Goal: Information Seeking & Learning: Learn about a topic

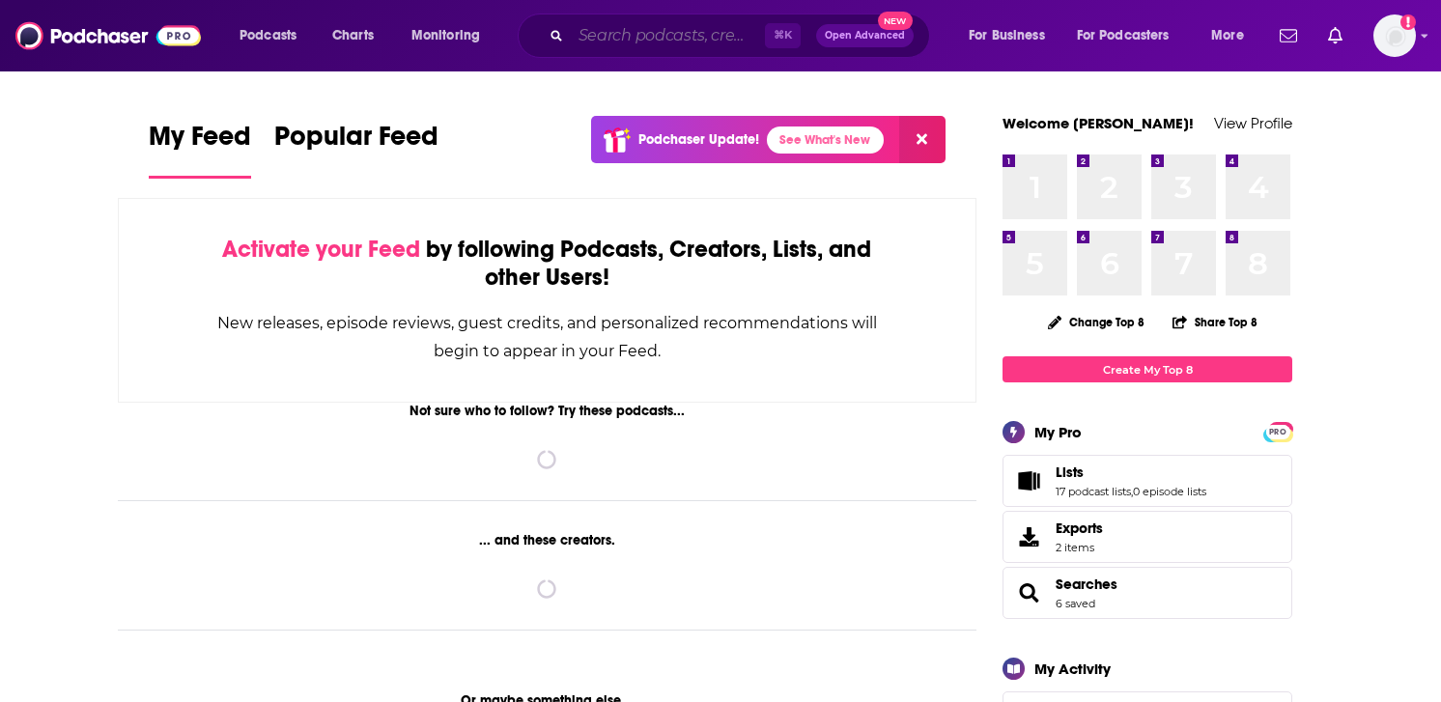
click at [590, 32] on input "Search podcasts, credits, & more..." at bounding box center [668, 35] width 194 height 31
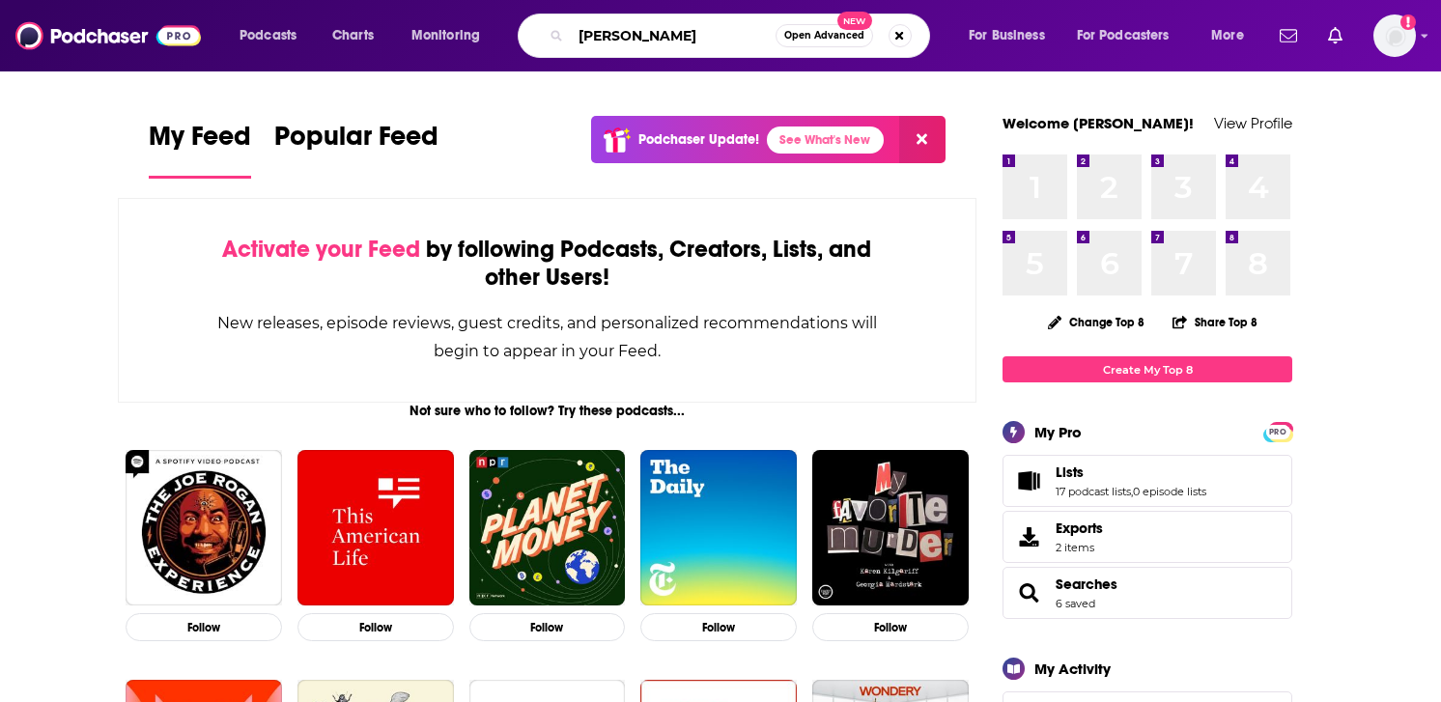
type input "[PERSON_NAME]"
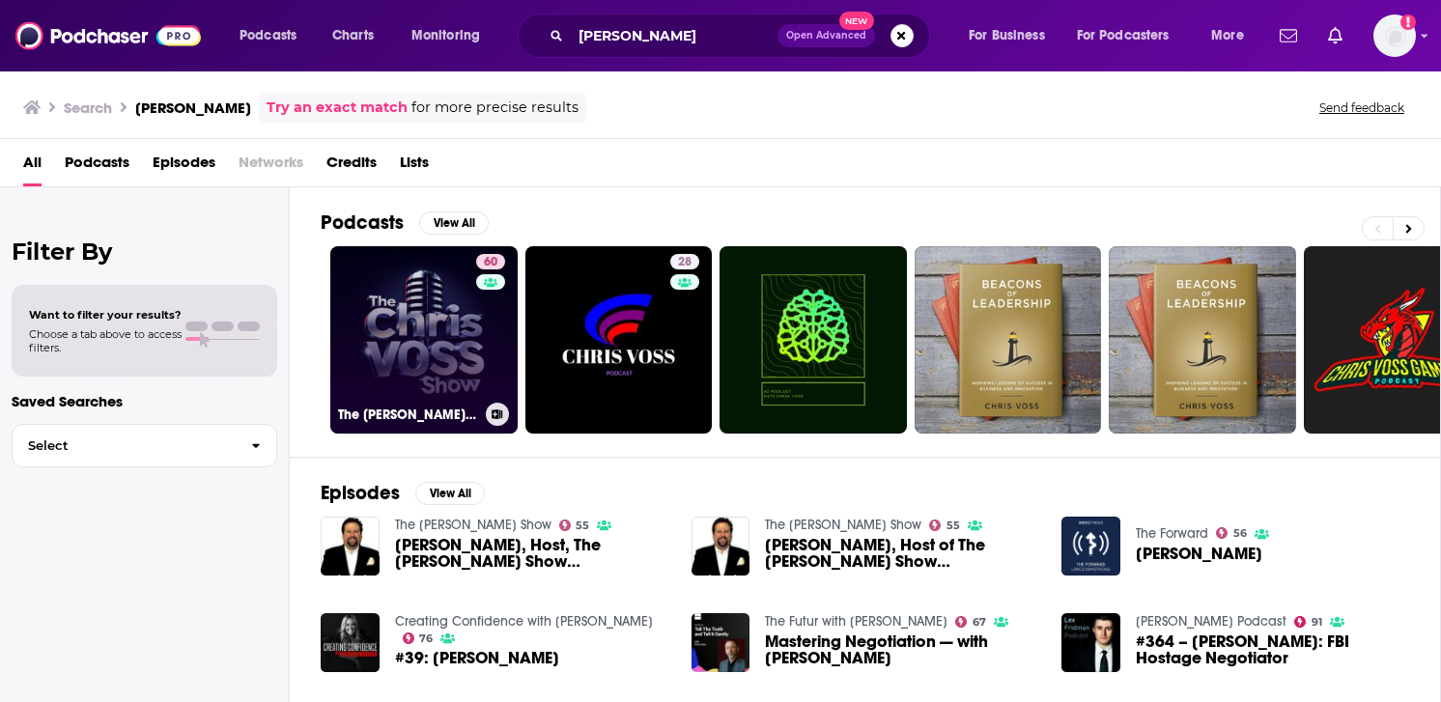
click at [473, 392] on link "60 The [PERSON_NAME] Show" at bounding box center [423, 339] width 187 height 187
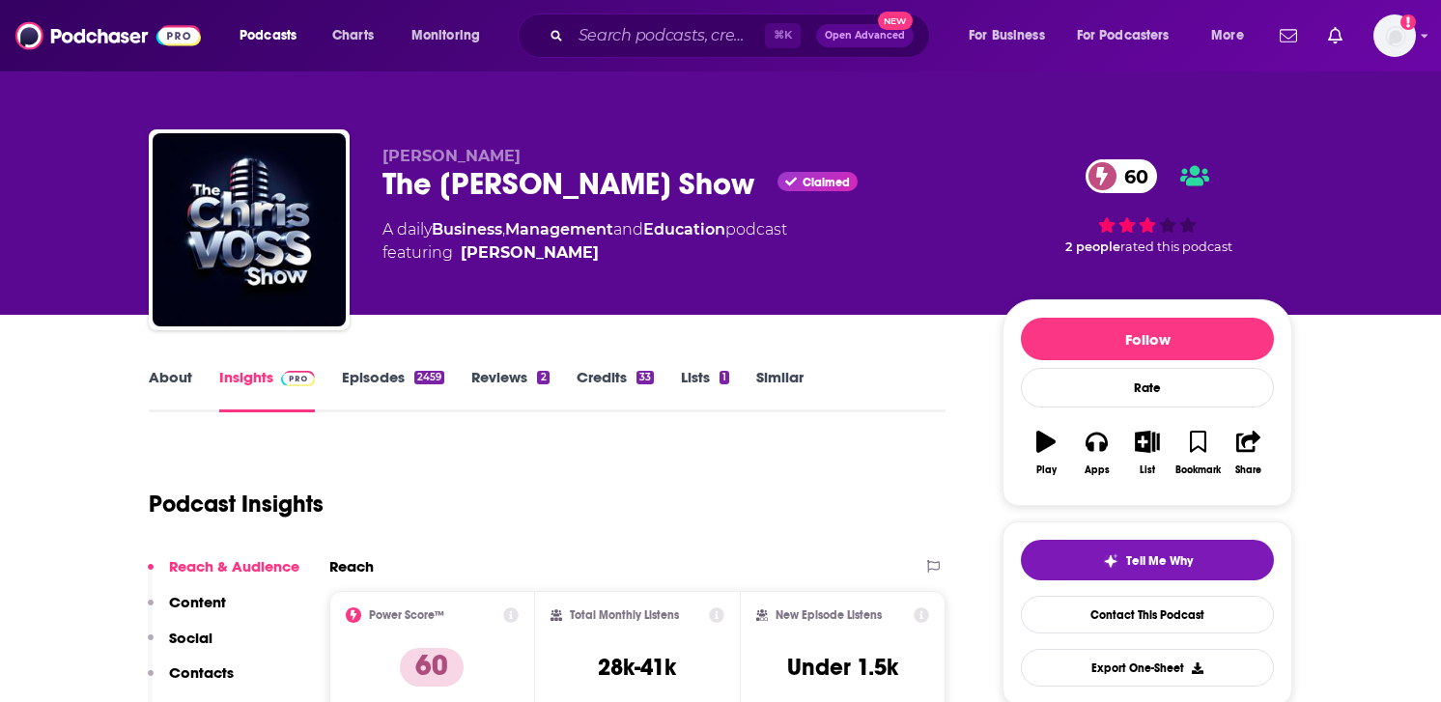
click at [403, 369] on link "Episodes 2459" at bounding box center [393, 390] width 102 height 44
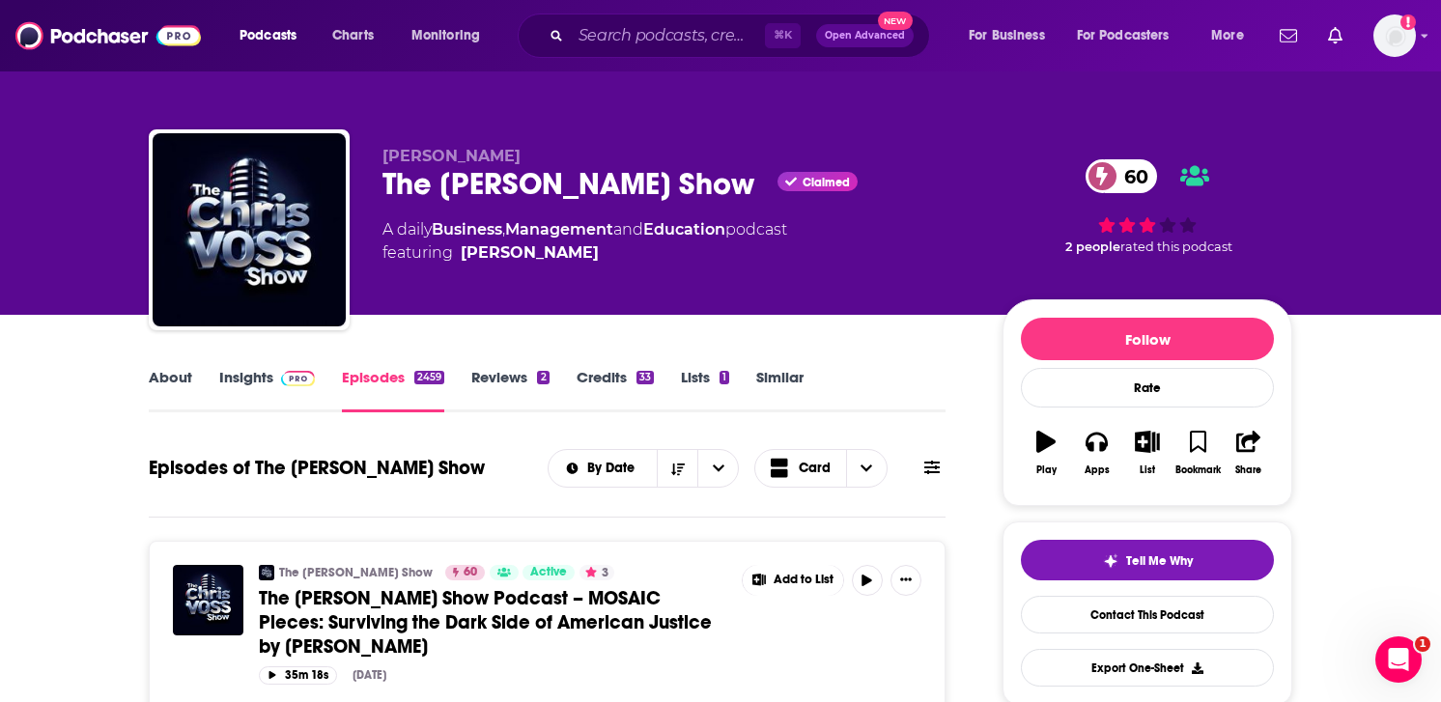
click at [251, 369] on link "Insights" at bounding box center [267, 390] width 96 height 44
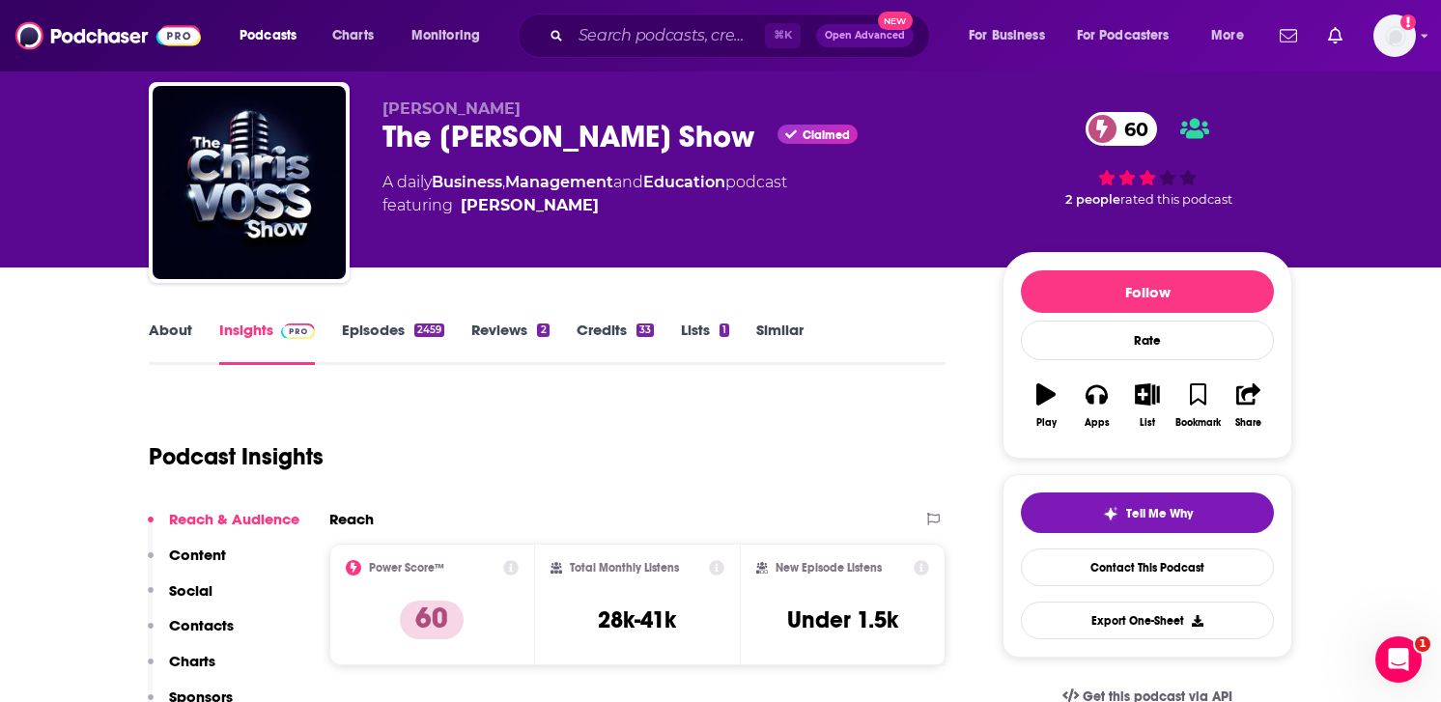
scroll to position [64, 0]
